Goal: Communication & Community: Answer question/provide support

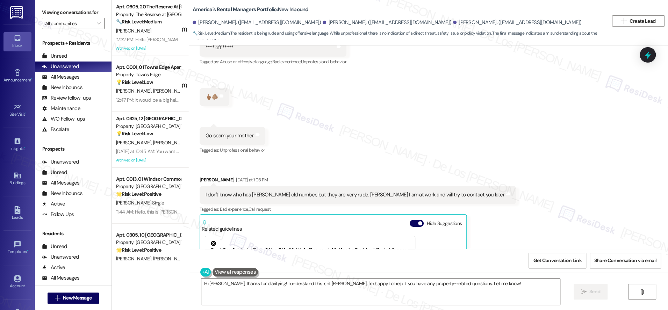
scroll to position [245, 0]
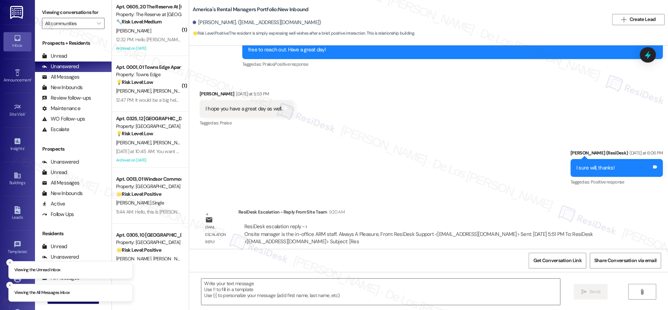
scroll to position [448, 0]
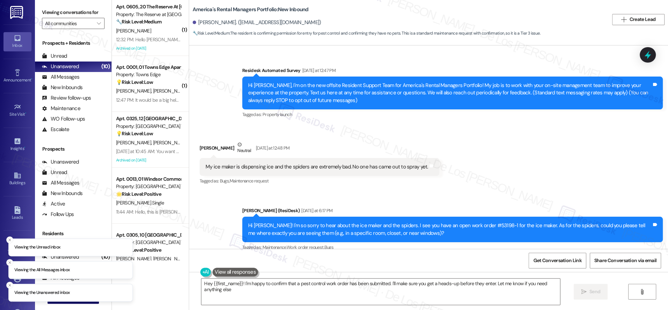
type textarea "Hey {{first_name}}! I'm happy to confirm that a pest control work order has bee…"
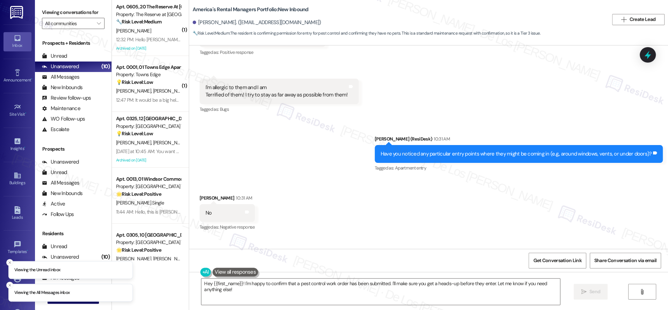
scroll to position [751, 0]
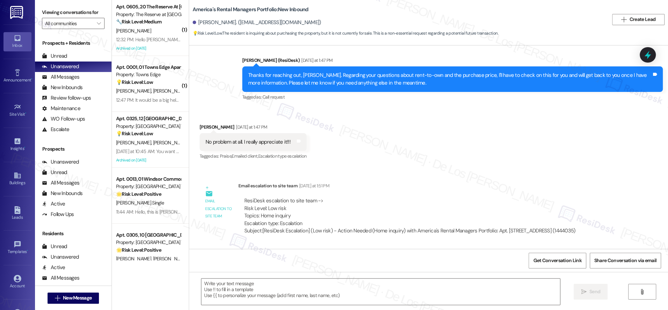
scroll to position [310, 0]
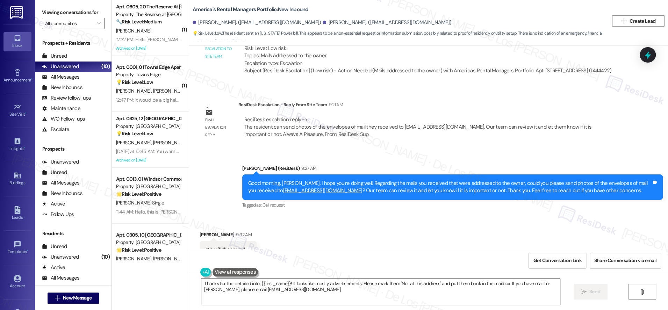
scroll to position [303, 0]
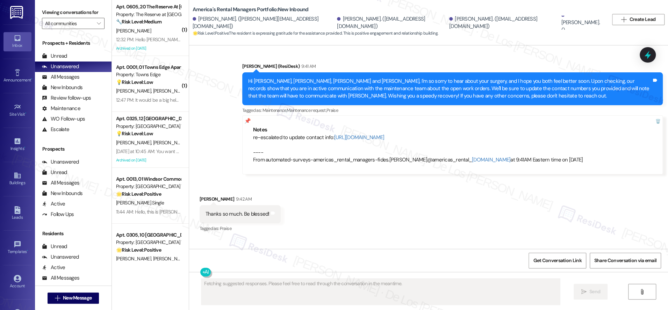
scroll to position [689, 0]
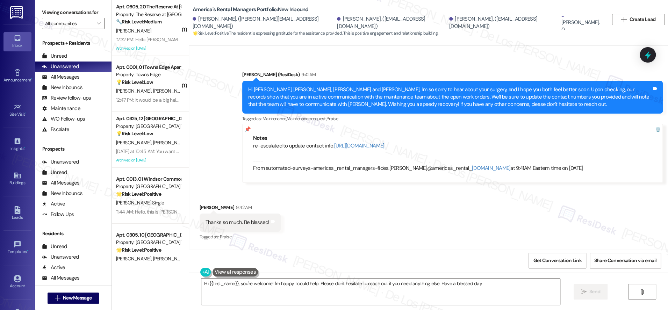
type textarea "Hi {{first_name}}, you're welcome! I'm happy I could help. Please don't hesitat…"
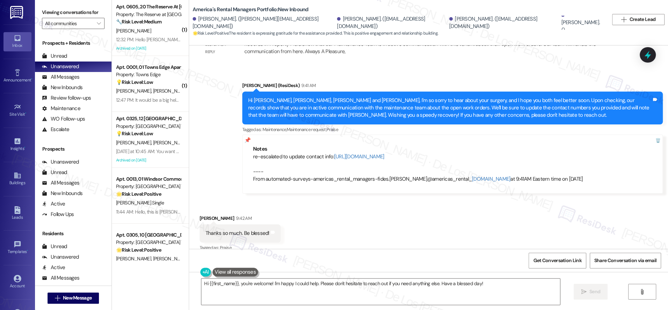
scroll to position [678, 0]
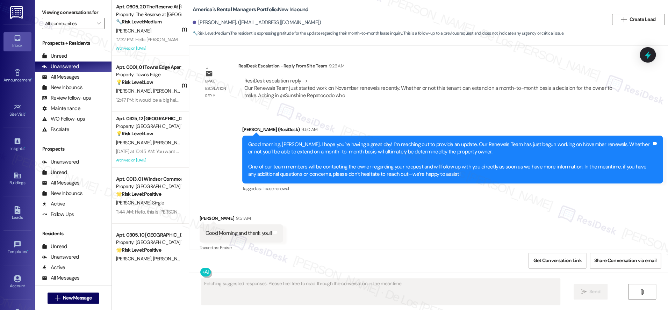
scroll to position [398, 0]
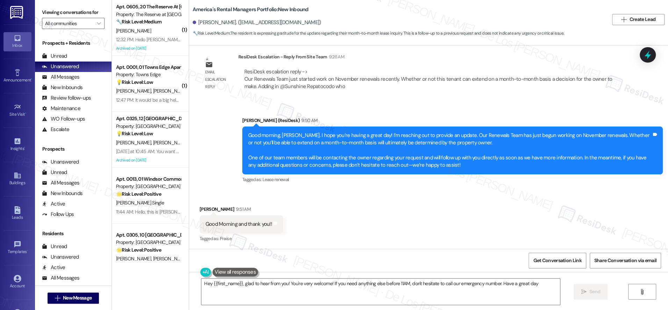
type textarea "Hey {{first_name}}, glad to hear from you! You're very welcome! If you need any…"
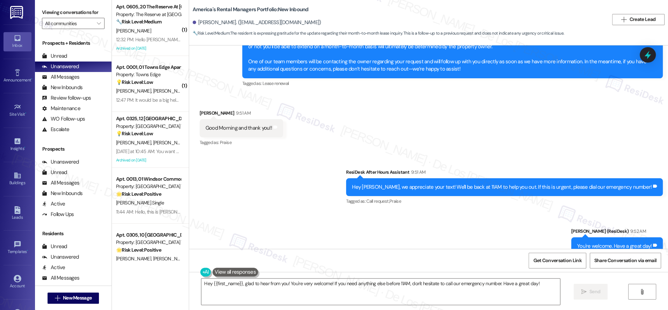
scroll to position [516, 0]
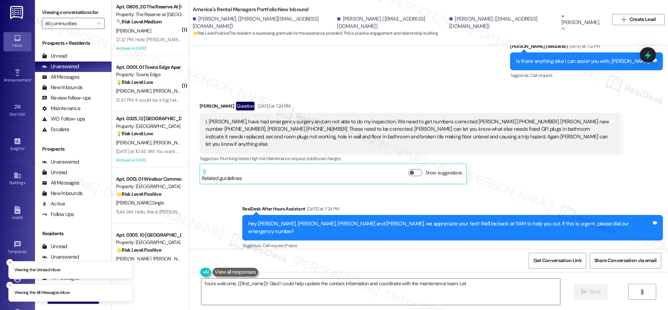
scroll to position [623, 0]
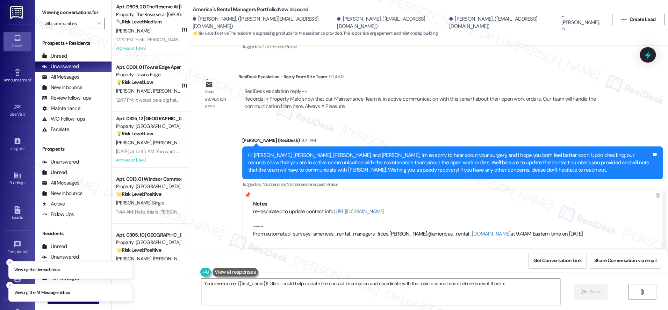
type textarea "You're welcome, {{first_name}}! Glad I could help update the contact informatio…"
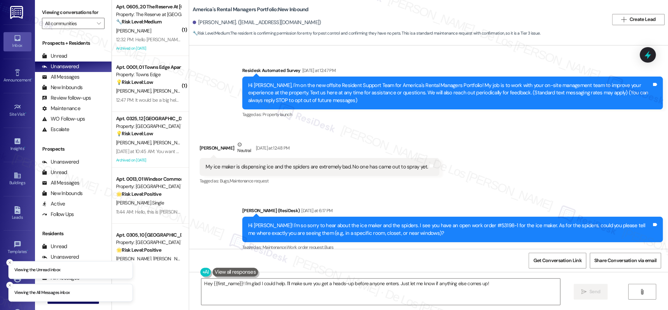
scroll to position [811, 0]
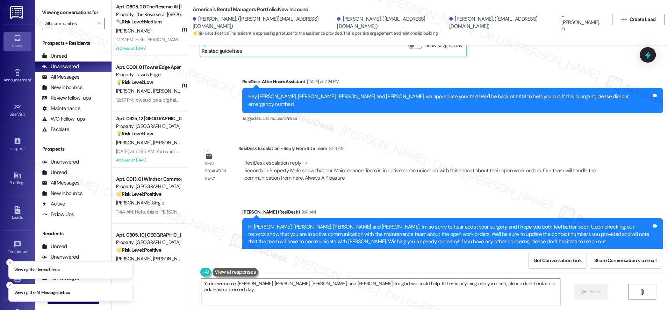
type textarea "You're welcome, [PERSON_NAME], [PERSON_NAME], [PERSON_NAME], and [PERSON_NAME]!…"
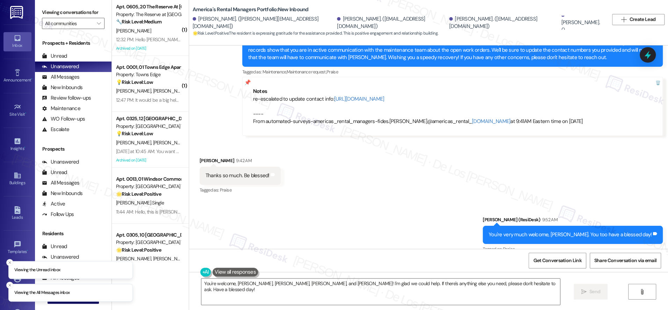
scroll to position [849, 0]
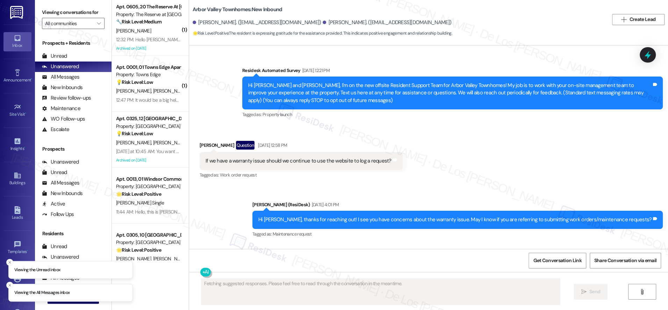
scroll to position [2142, 0]
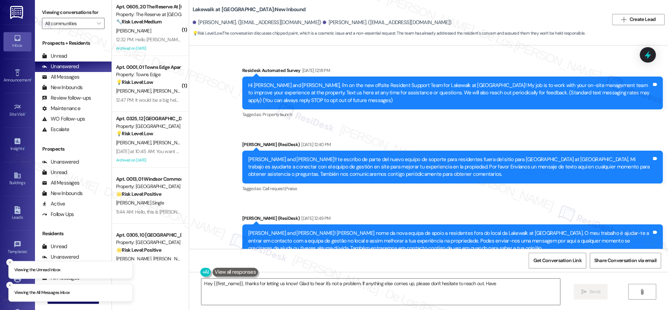
scroll to position [1788, 0]
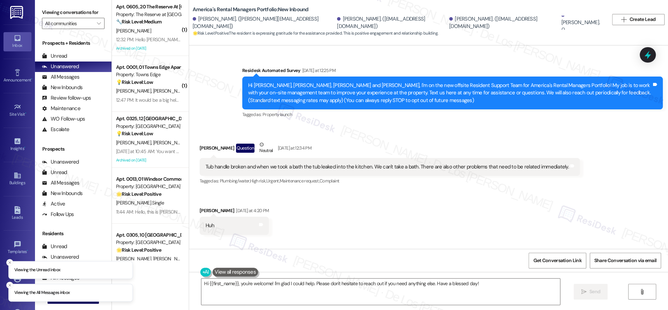
scroll to position [561, 0]
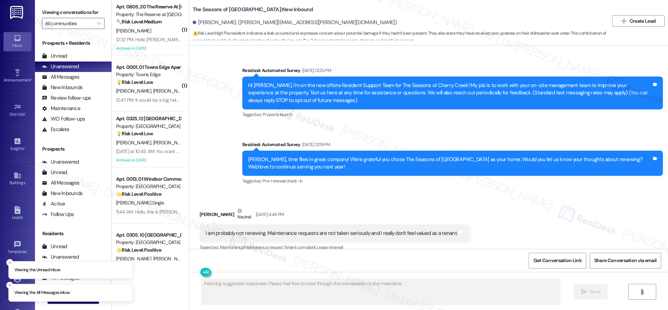
scroll to position [1118, 0]
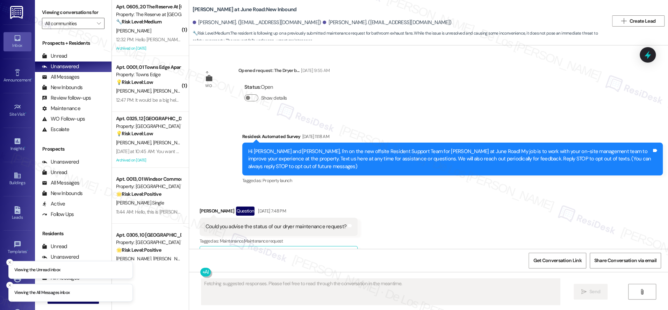
scroll to position [8212, 0]
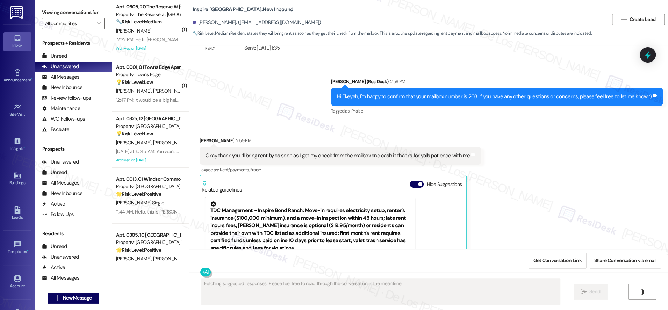
scroll to position [525, 0]
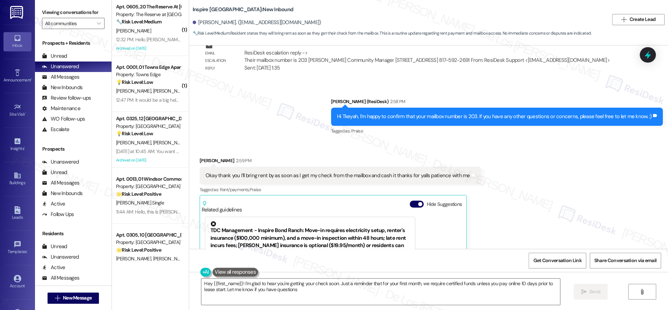
type textarea "Hey {{first_name}}! I'm glad to hear you're getting your check soon. Just a rem…"
click at [649, 58] on icon at bounding box center [648, 55] width 12 height 12
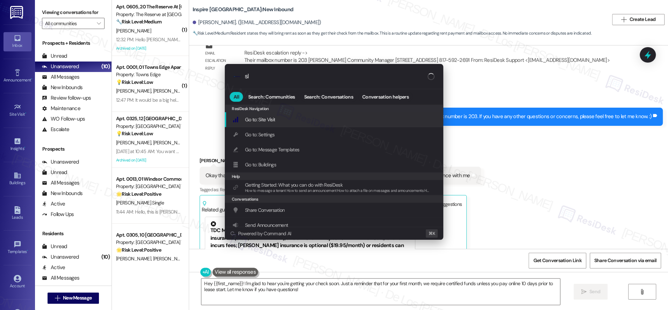
type input "sla"
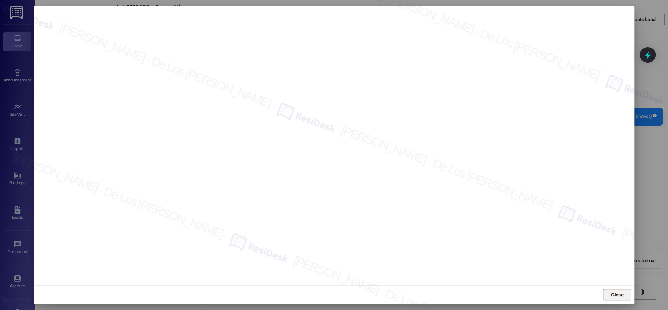
click at [610, 296] on span "Close" at bounding box center [616, 294] width 15 height 7
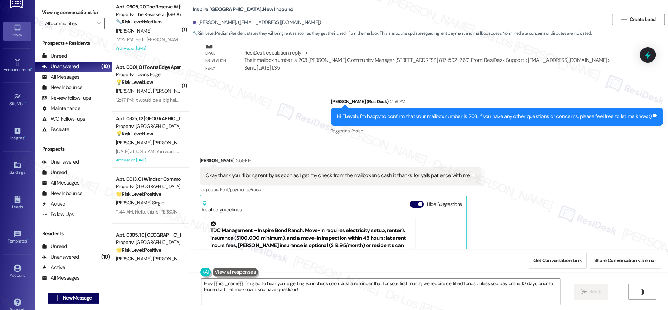
scroll to position [20, 0]
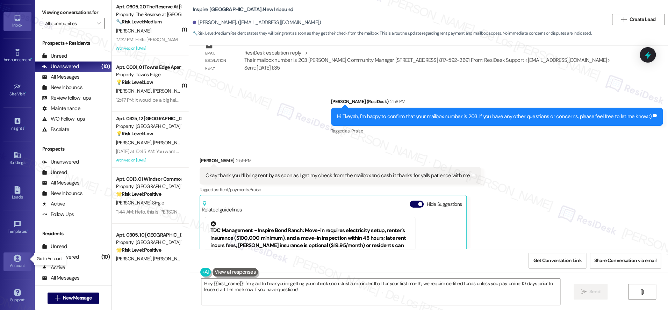
drag, startPoint x: 14, startPoint y: 259, endPoint x: 22, endPoint y: 254, distance: 9.4
click at [14, 262] on div "Account" at bounding box center [17, 265] width 35 height 7
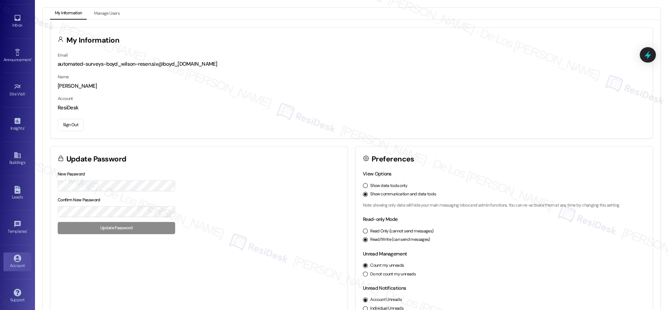
click at [71, 126] on button "Sign Out" at bounding box center [71, 125] width 26 height 12
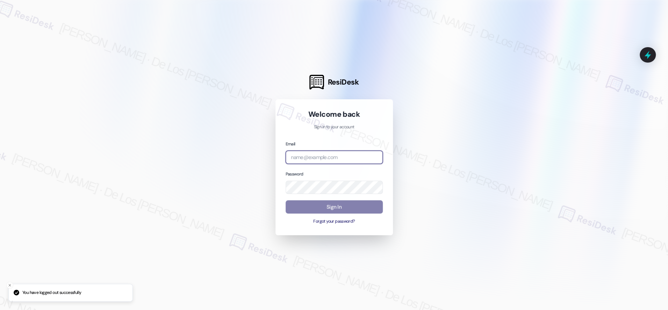
click at [367, 163] on input "email" at bounding box center [333, 158] width 97 height 14
click at [561, 71] on div at bounding box center [334, 155] width 668 height 310
click at [349, 156] on input "resp" at bounding box center [333, 158] width 97 height 14
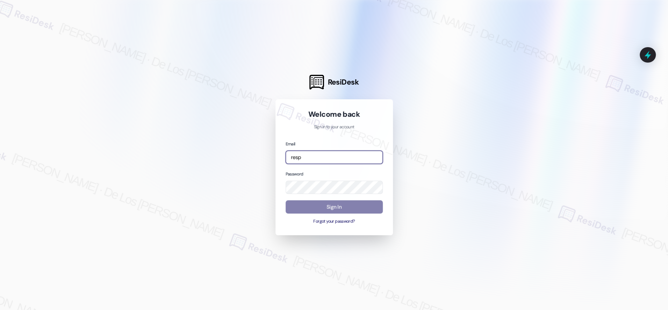
paste input "automated-surveys-res_prop-jessel.delossantos@res_prop.com"
type input "automated-surveys-res_prop-jessel.delossantos@res_prop.com"
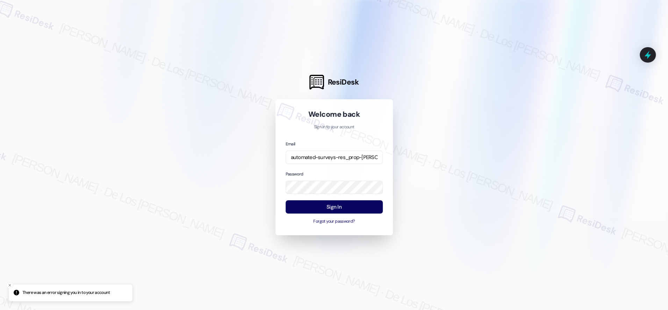
click at [618, 64] on div at bounding box center [334, 155] width 668 height 310
click at [246, 188] on div "ResiDesk Welcome back Sign in to your account Email automated-surveys-res_prop-…" at bounding box center [334, 155] width 668 height 310
click at [455, 160] on div at bounding box center [334, 155] width 668 height 310
click at [358, 204] on button "Sign In" at bounding box center [333, 207] width 97 height 14
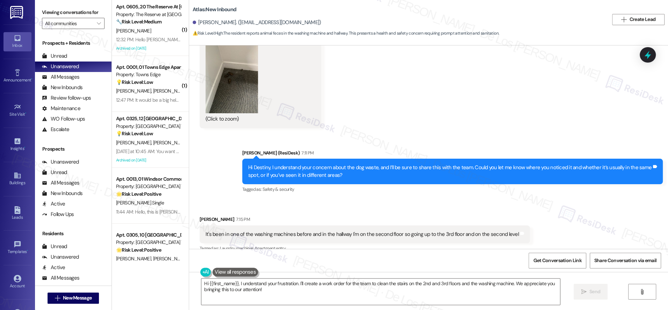
scroll to position [11922, 0]
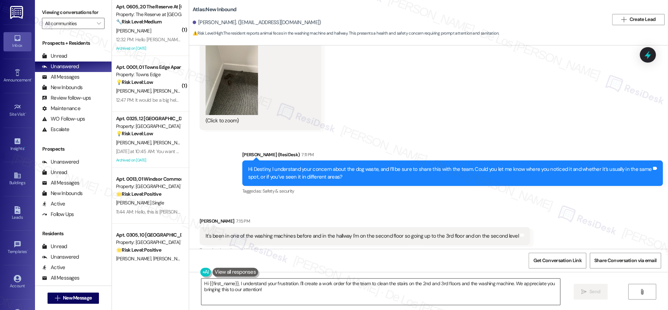
click at [272, 289] on textarea "Hi {{first_name}}, I understand your frustration. I'll create a work order for …" at bounding box center [380, 291] width 359 height 26
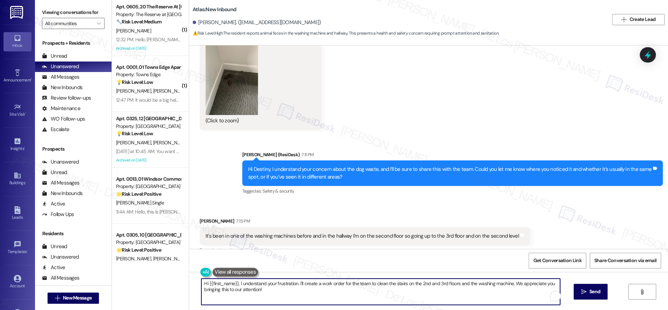
click at [272, 289] on textarea "Hi {{first_name}}, I understand your frustration. I'll create a work order for …" at bounding box center [380, 291] width 359 height 26
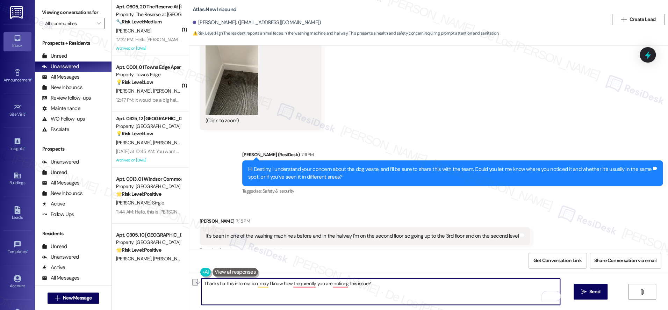
paste textarea "sharing this information. Could you let me know how often you’ve been notici"
type textarea "Thanks for sharing this information. Could you let me know how often you’ve bee…"
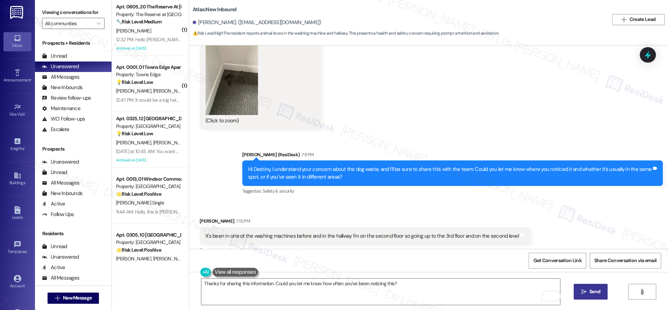
click at [582, 289] on icon "" at bounding box center [583, 292] width 5 height 6
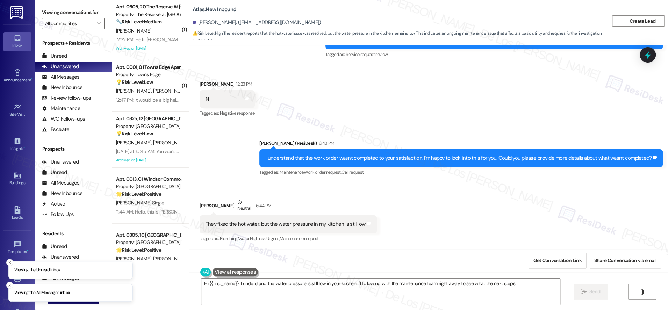
scroll to position [1364, 0]
